Goal: Transaction & Acquisition: Book appointment/travel/reservation

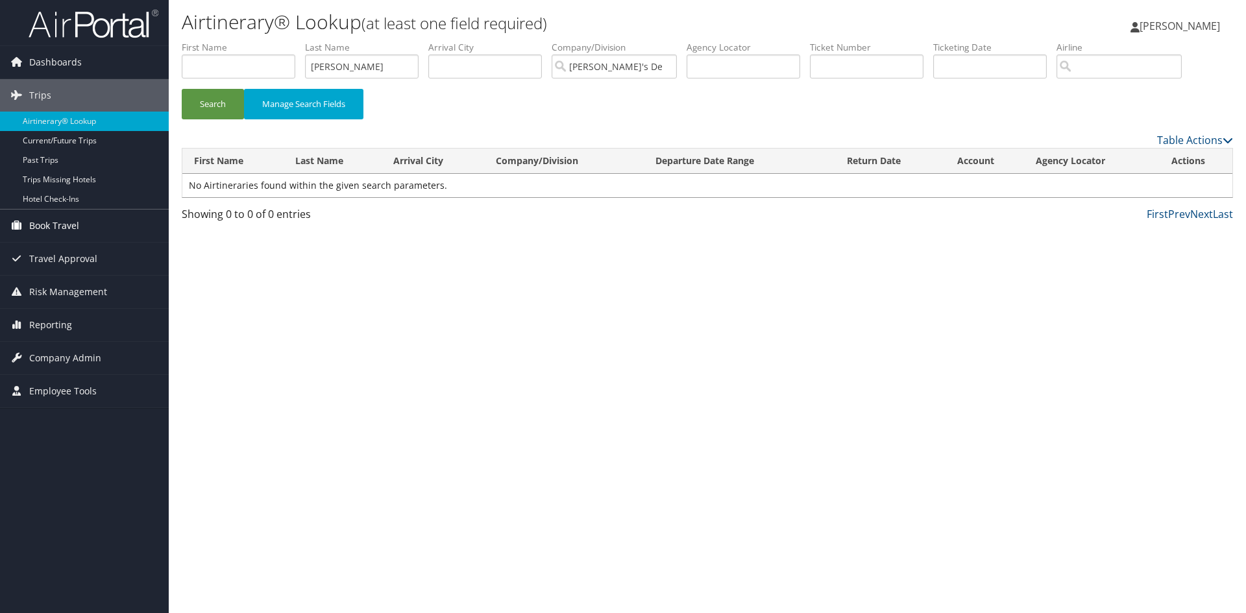
click at [62, 225] on span "Book Travel" at bounding box center [54, 226] width 50 height 32
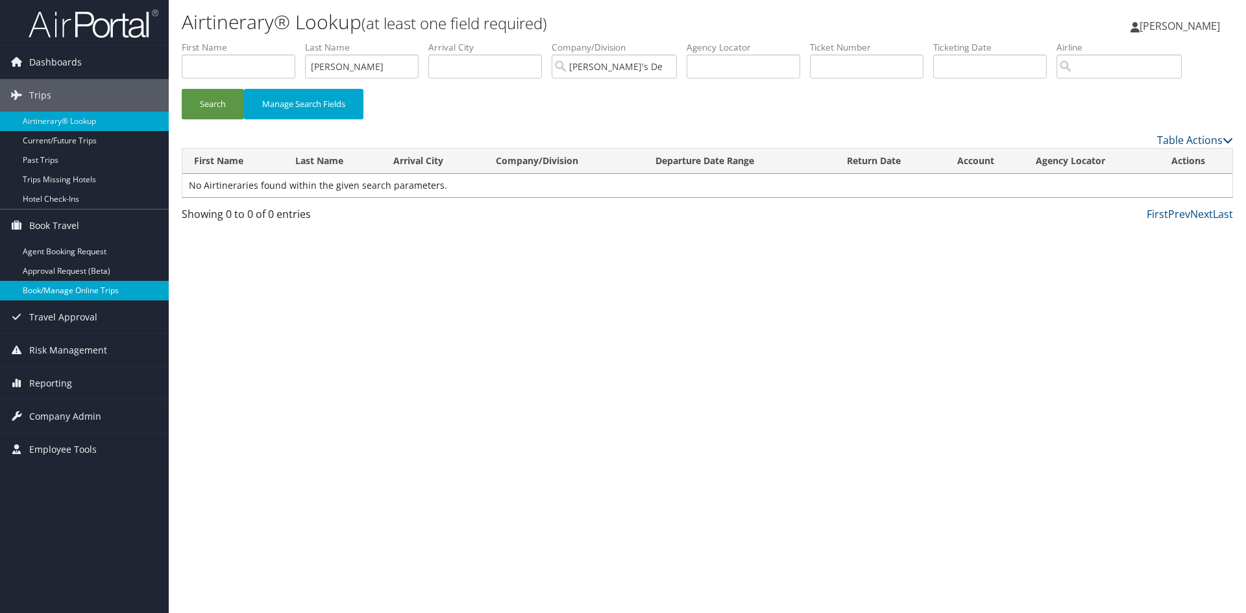
click at [53, 293] on link "Book/Manage Online Trips" at bounding box center [84, 290] width 169 height 19
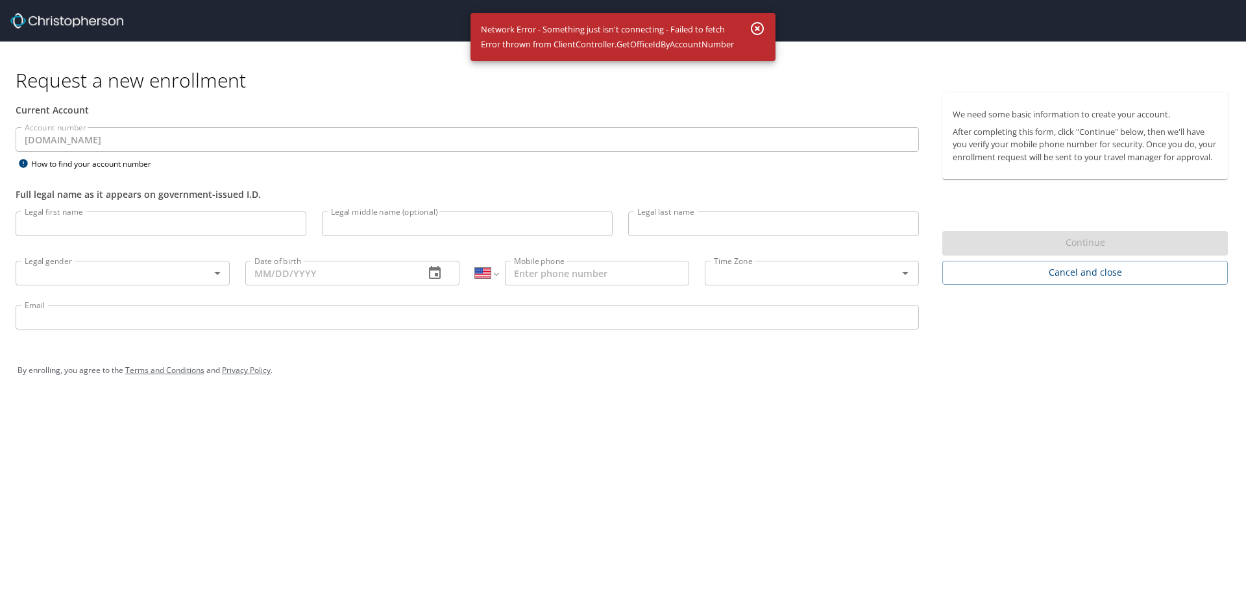
select select "US"
